Goal: Information Seeking & Learning: Learn about a topic

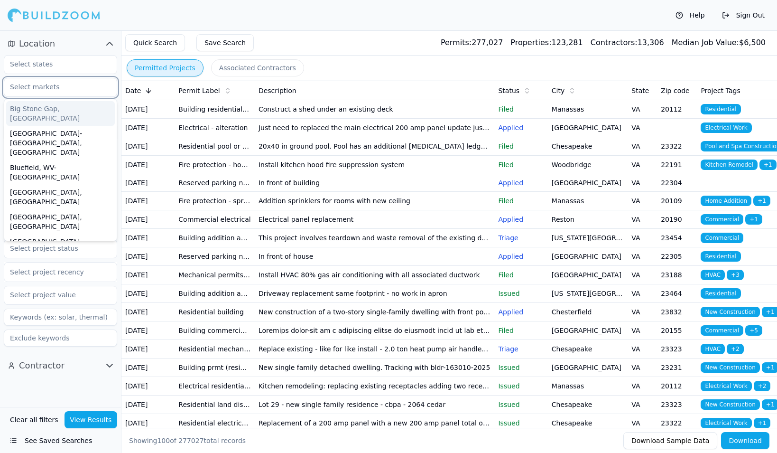
click at [57, 91] on input "text" at bounding box center [54, 86] width 101 height 17
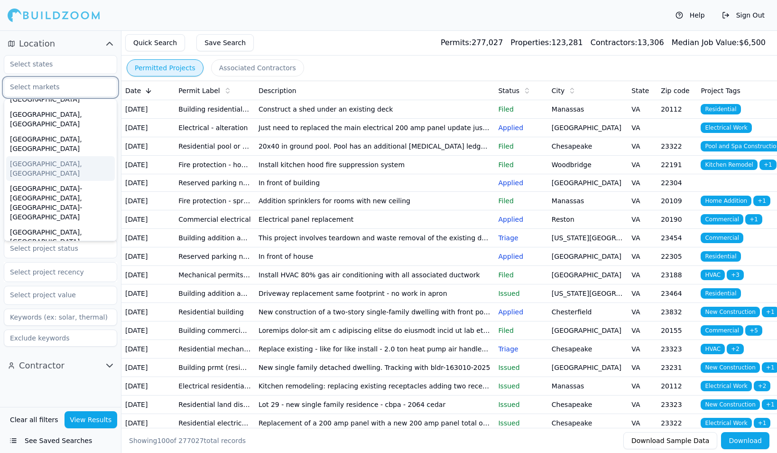
scroll to position [109, 0]
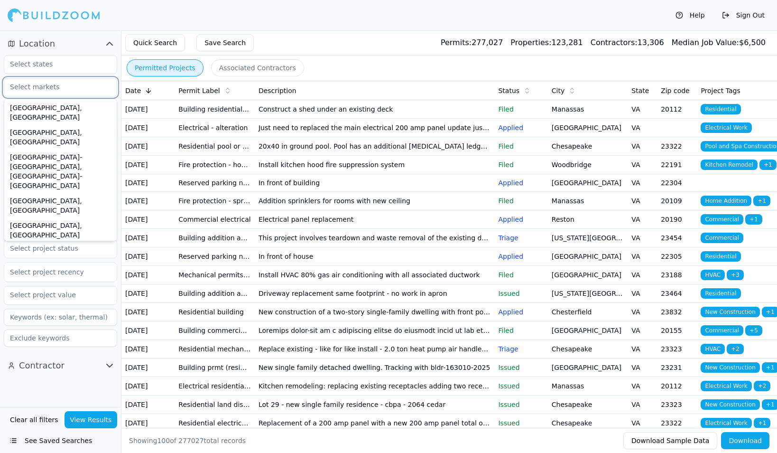
click at [50, 242] on div "[GEOGRAPHIC_DATA], [GEOGRAPHIC_DATA]" at bounding box center [60, 254] width 109 height 25
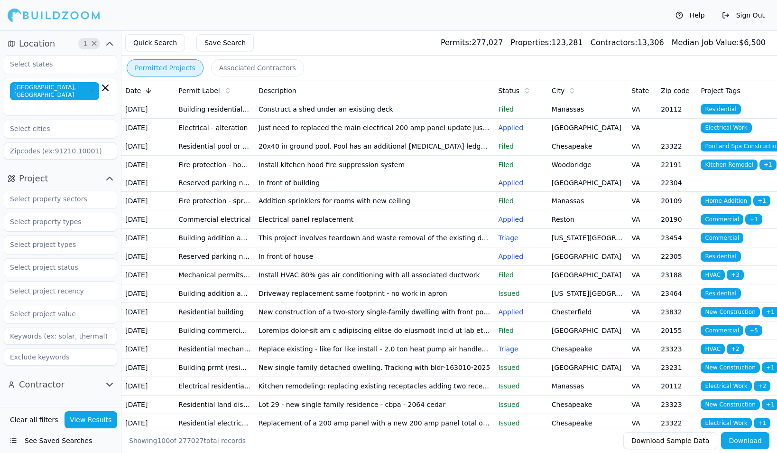
click at [312, 35] on div "Quick Search Save Search Permits: 277,027 Properties: 123,281 Contractors: 13,3…" at bounding box center [449, 42] width 656 height 25
click at [63, 120] on input "text" at bounding box center [54, 128] width 101 height 17
click at [344, 19] on div "Help Sign Out" at bounding box center [388, 15] width 777 height 30
click at [39, 441] on button "See Saved Searches" at bounding box center [60, 440] width 113 height 17
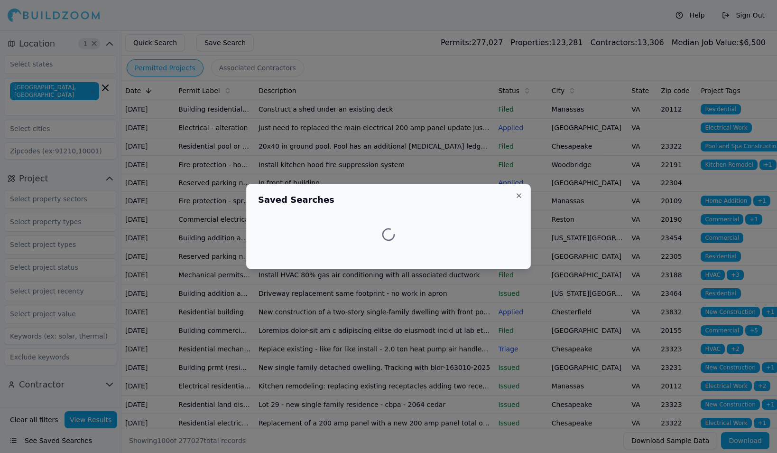
click at [39, 441] on div at bounding box center [388, 226] width 777 height 453
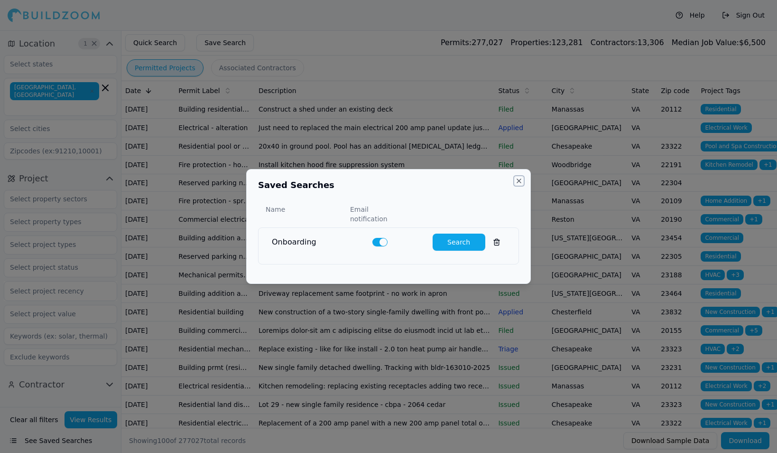
click at [520, 185] on button "Close" at bounding box center [519, 181] width 8 height 8
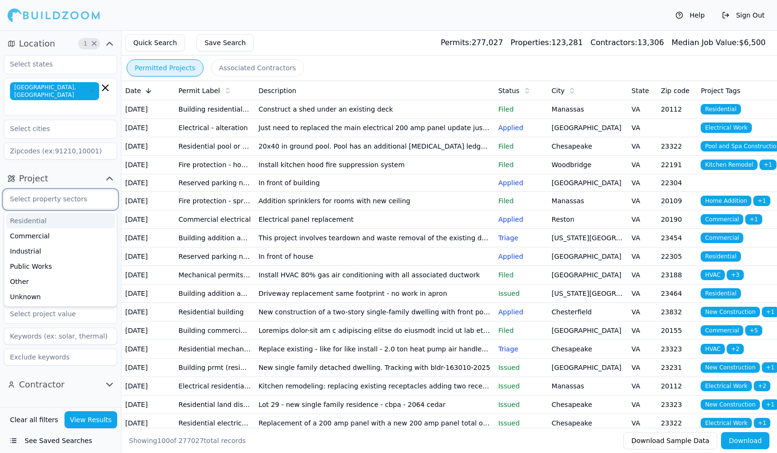
click at [77, 190] on input "text" at bounding box center [54, 198] width 101 height 17
click at [60, 213] on div "Residential" at bounding box center [60, 220] width 109 height 15
click at [60, 213] on div "Commercial" at bounding box center [60, 220] width 109 height 15
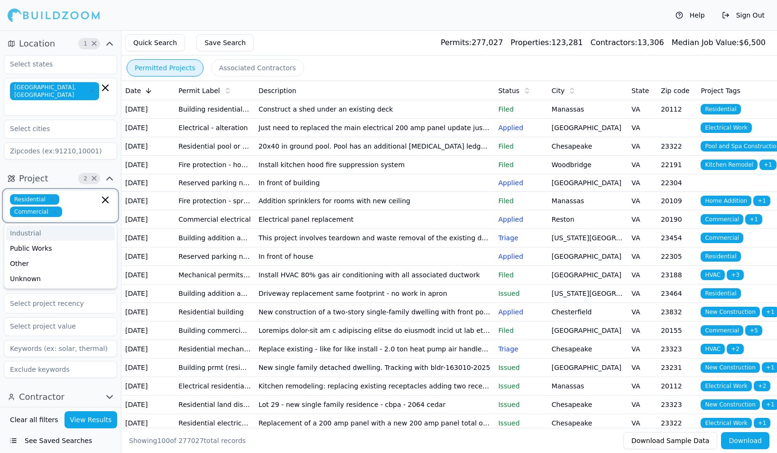
click at [52, 209] on icon "button" at bounding box center [55, 212] width 6 height 6
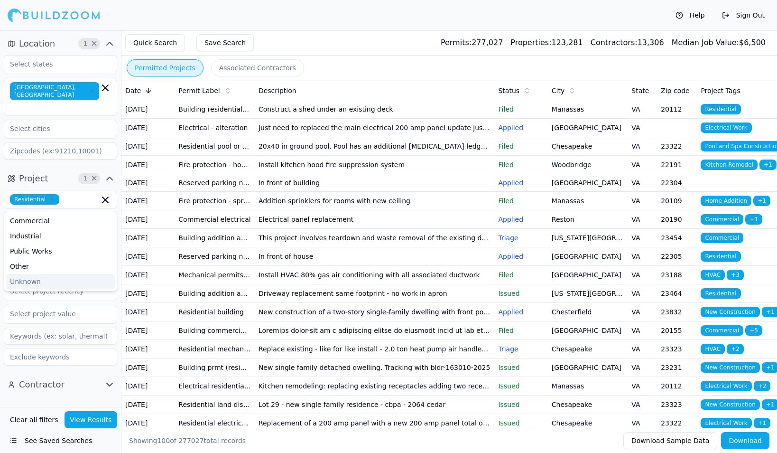
click at [81, 391] on div "Location 1 × [GEOGRAPHIC_DATA], [GEOGRAPHIC_DATA] Project 1 × Residential Comme…" at bounding box center [60, 218] width 121 height 376
click at [84, 213] on input "text" at bounding box center [54, 221] width 101 height 17
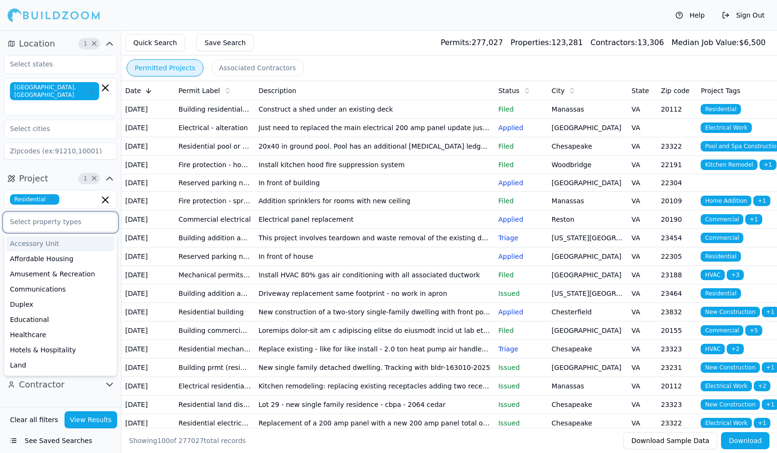
click at [84, 213] on input "text" at bounding box center [54, 221] width 101 height 17
click at [77, 392] on div "Location 1 × [GEOGRAPHIC_DATA], [GEOGRAPHIC_DATA] Project 1 × Residential Acces…" at bounding box center [60, 218] width 121 height 376
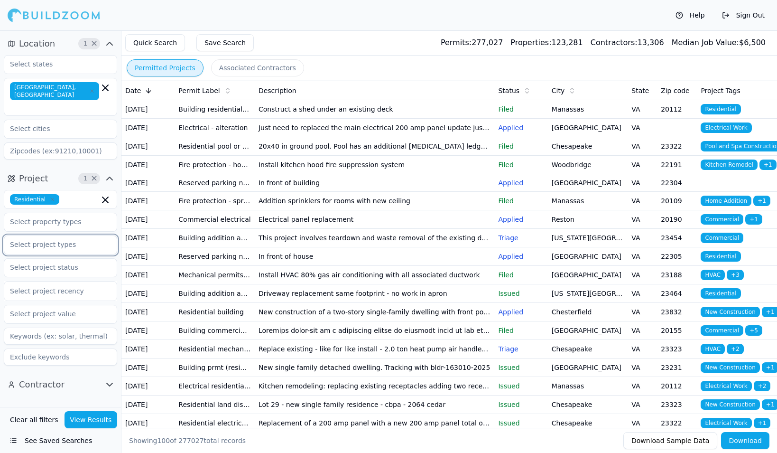
click at [92, 236] on input "text" at bounding box center [54, 244] width 101 height 17
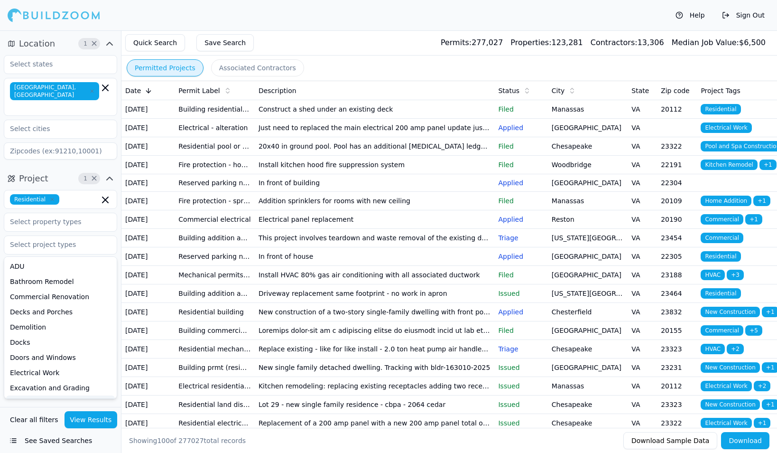
click at [30, 397] on div "Location 1 × [GEOGRAPHIC_DATA], [GEOGRAPHIC_DATA] Project 1 × Residential ADU B…" at bounding box center [60, 218] width 121 height 376
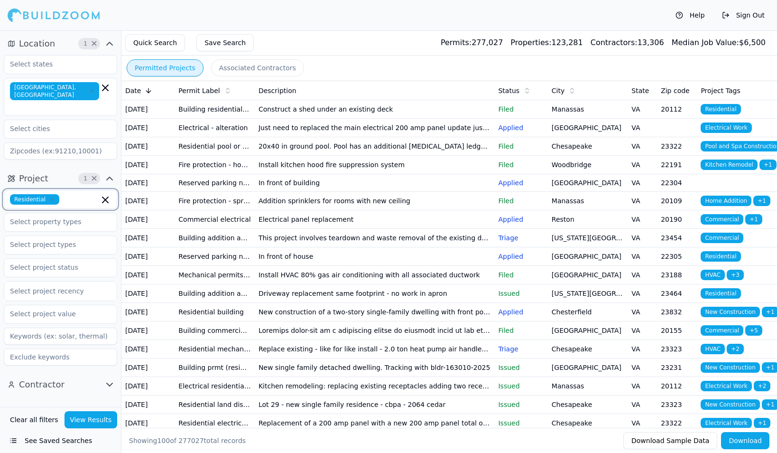
click at [104, 194] on icon "button" at bounding box center [105, 199] width 11 height 11
click at [36, 376] on div "Contractor" at bounding box center [60, 384] width 121 height 23
click at [59, 442] on button "See Saved Searches" at bounding box center [60, 440] width 113 height 17
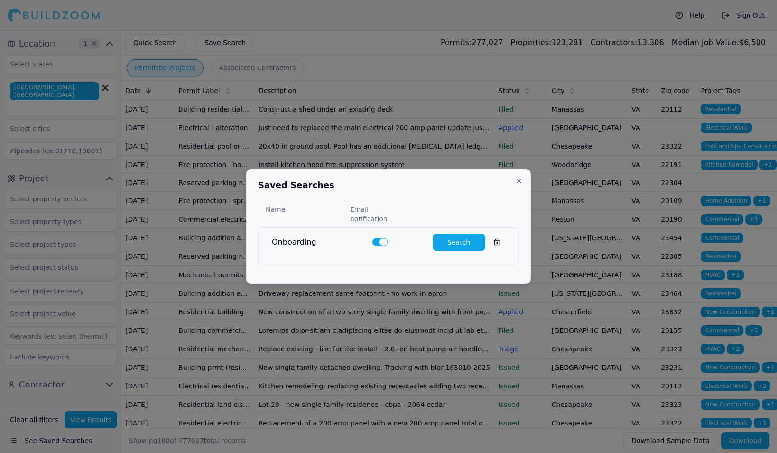
click at [461, 237] on button "Search" at bounding box center [459, 241] width 53 height 17
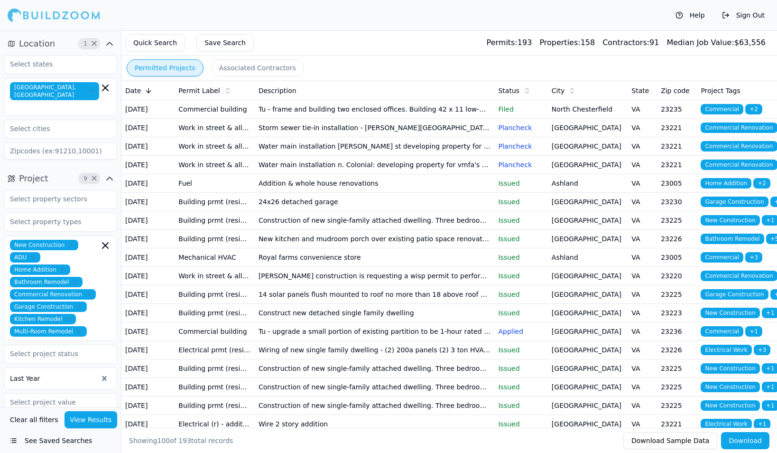
click at [326, 193] on td "Addition & whole house renovations" at bounding box center [375, 183] width 240 height 19
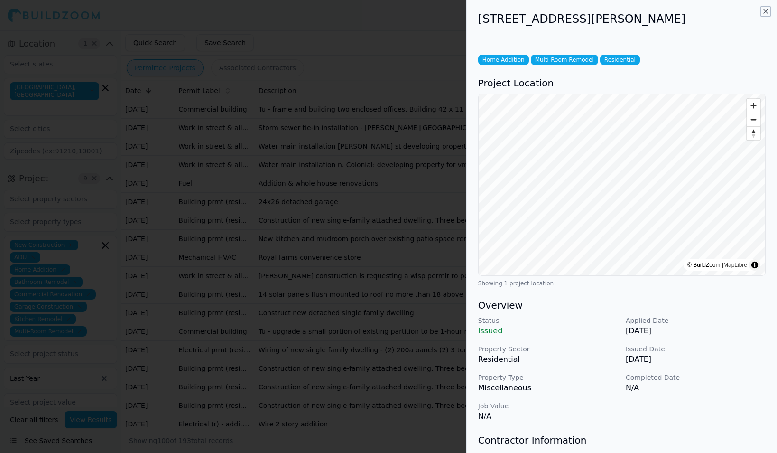
click at [765, 12] on icon "button" at bounding box center [766, 12] width 8 height 8
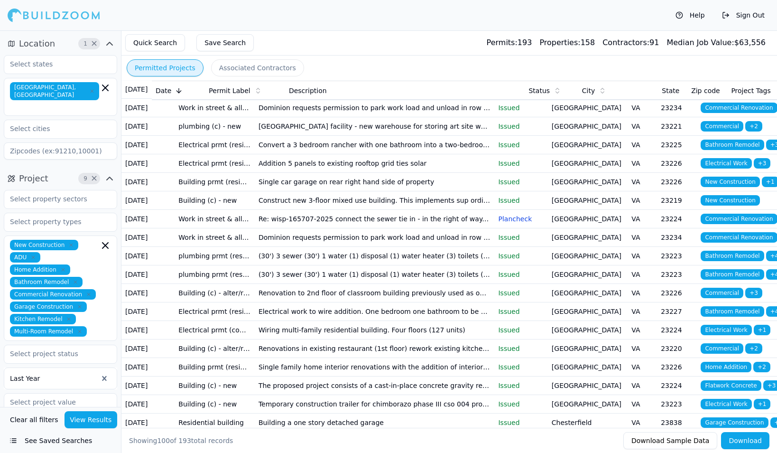
scroll to position [949, 0]
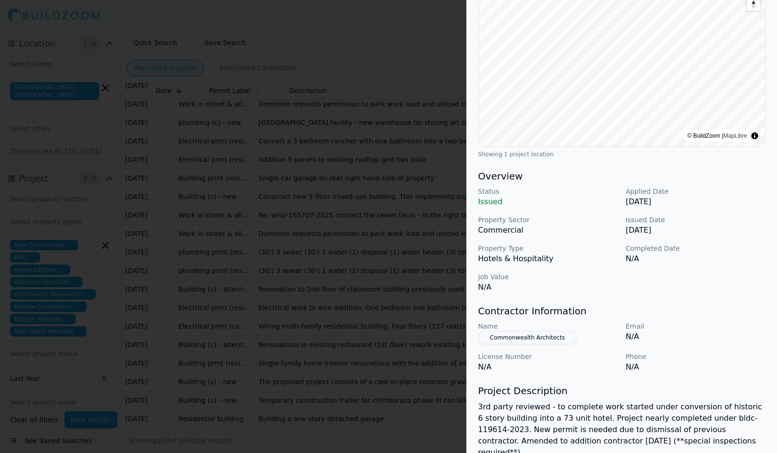
scroll to position [0, 0]
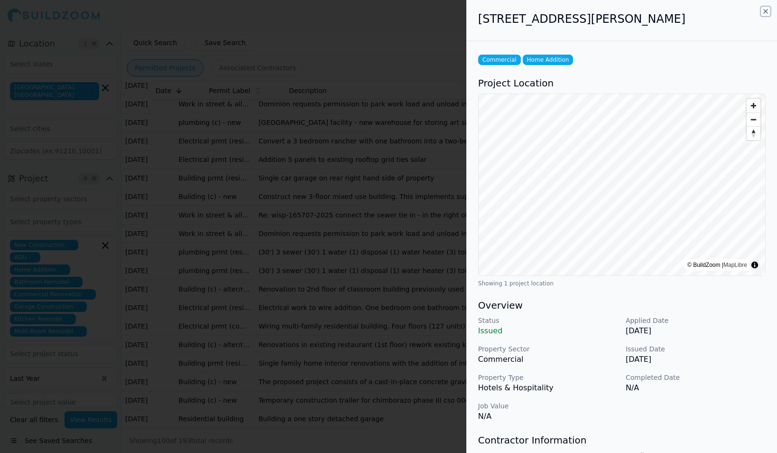
click at [766, 10] on icon "button" at bounding box center [766, 12] width 8 height 8
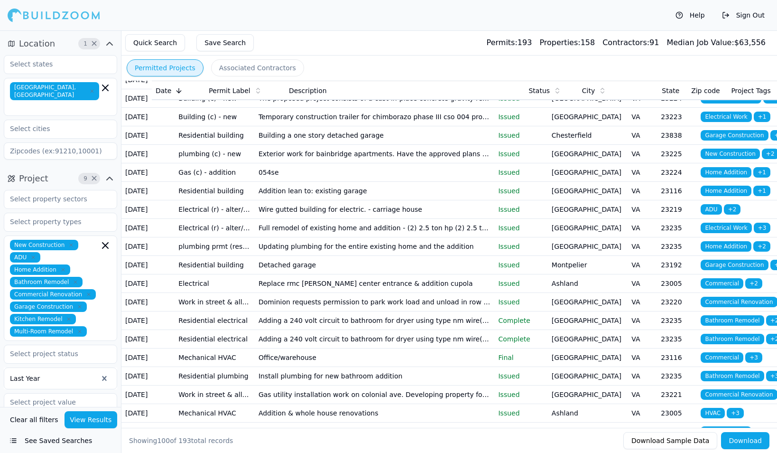
scroll to position [1281, 0]
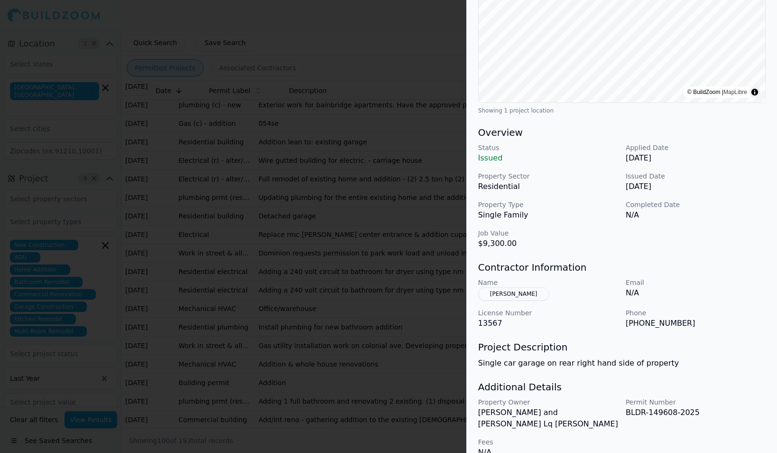
scroll to position [178, 0]
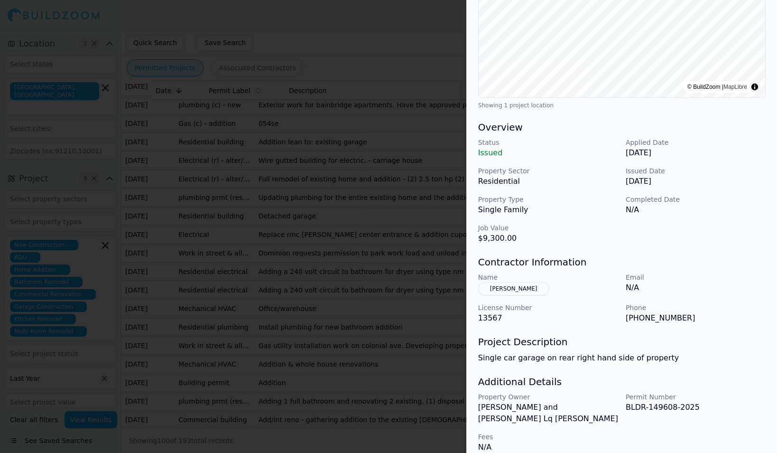
click at [507, 287] on button "[PERSON_NAME]" at bounding box center [513, 288] width 71 height 13
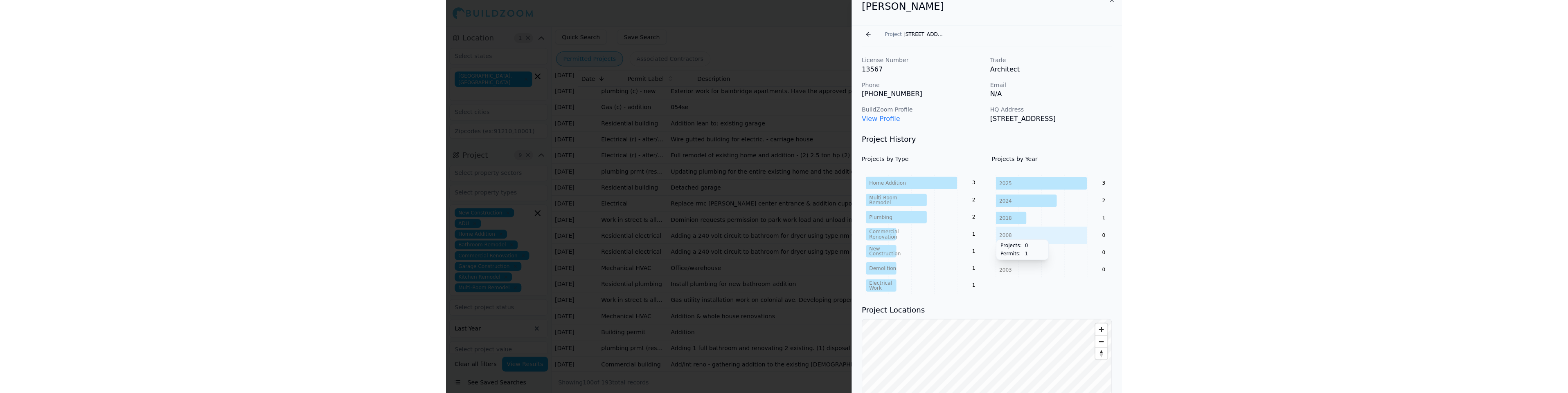
scroll to position [0, 0]
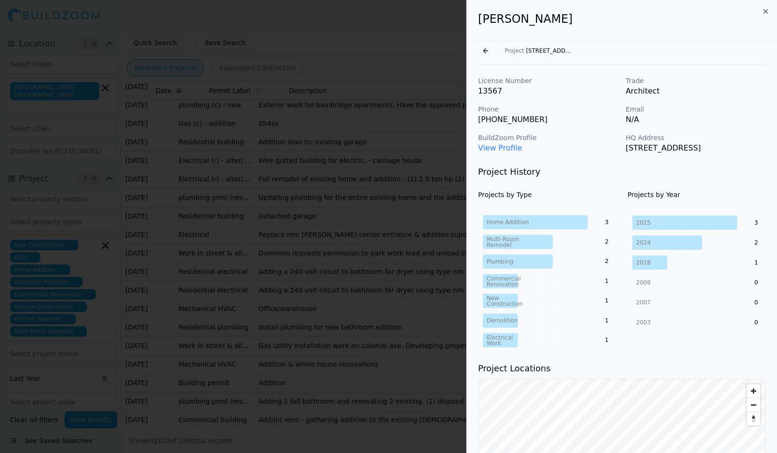
click at [496, 149] on link "View Profile" at bounding box center [500, 147] width 44 height 9
